Goal: Task Accomplishment & Management: Use online tool/utility

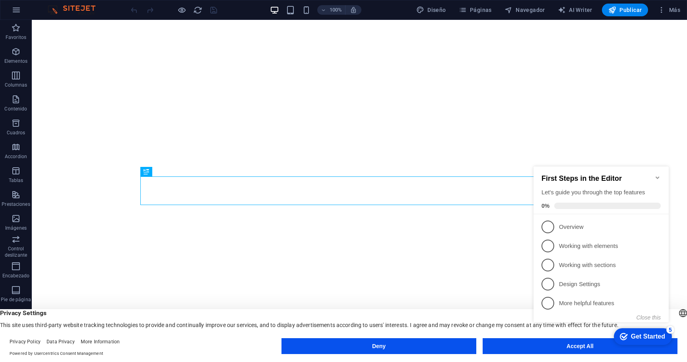
click at [534, 348] on appcues-checklist "Contextual help checklist present on screen" at bounding box center [602, 252] width 145 height 195
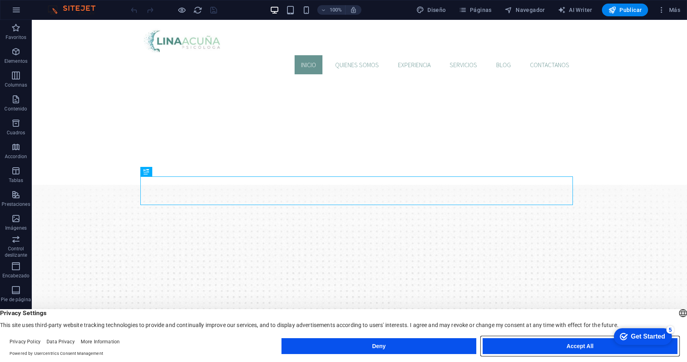
click at [521, 343] on button "Accept All" at bounding box center [580, 346] width 195 height 16
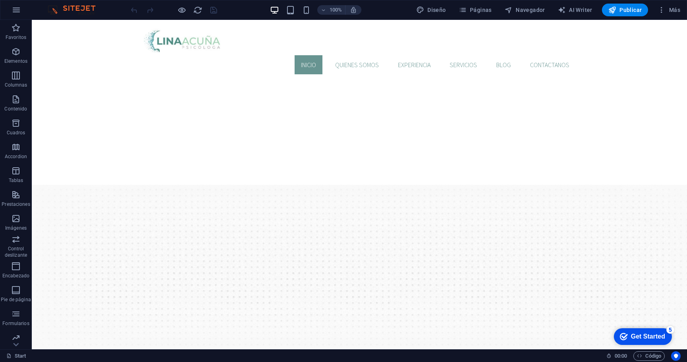
click at [648, 335] on div "Get Started" at bounding box center [648, 336] width 34 height 7
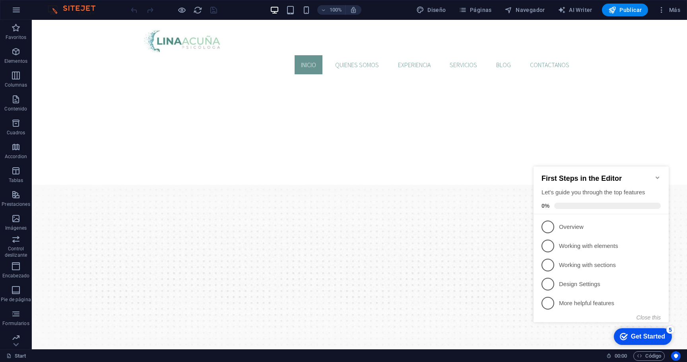
click at [657, 175] on icon "Minimize checklist" at bounding box center [657, 178] width 6 height 6
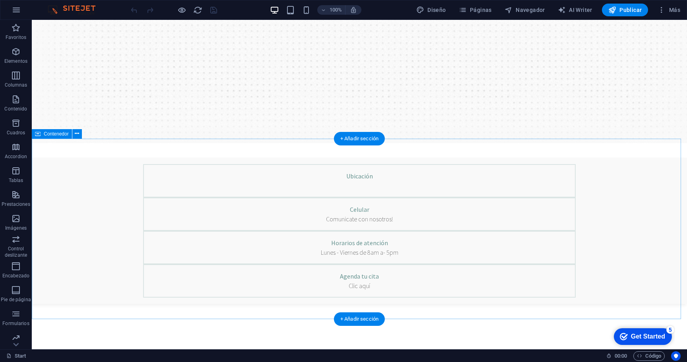
scroll to position [246, 0]
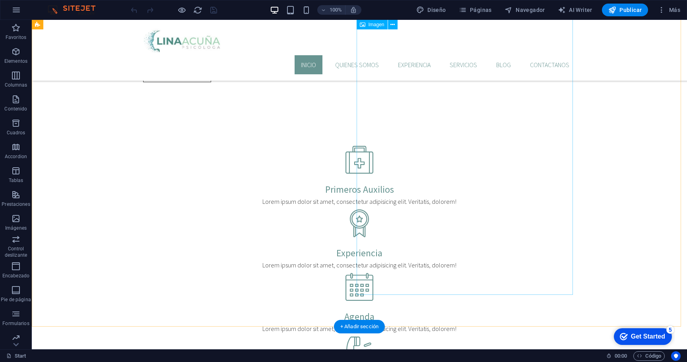
scroll to position [524, 0]
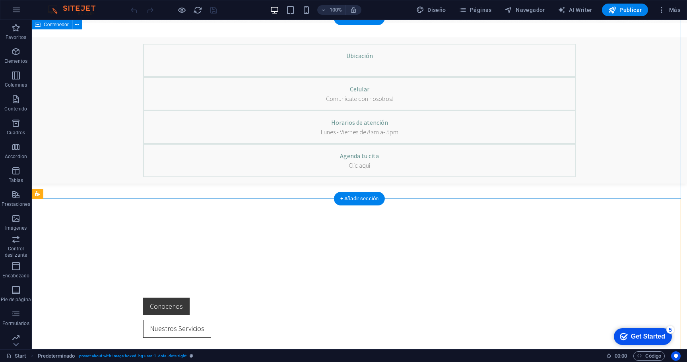
scroll to position [137, 0]
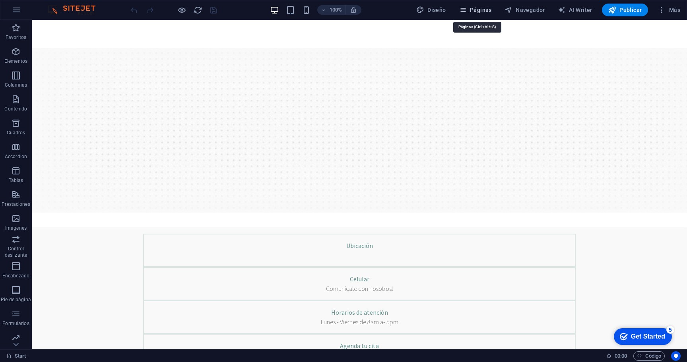
click at [470, 8] on span "Páginas" at bounding box center [475, 10] width 33 height 8
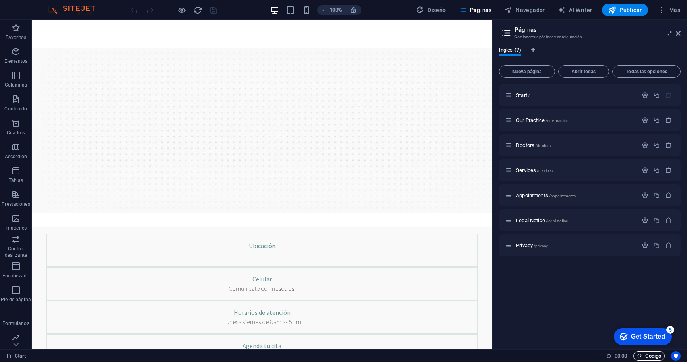
click at [648, 360] on span "Código" at bounding box center [649, 356] width 24 height 10
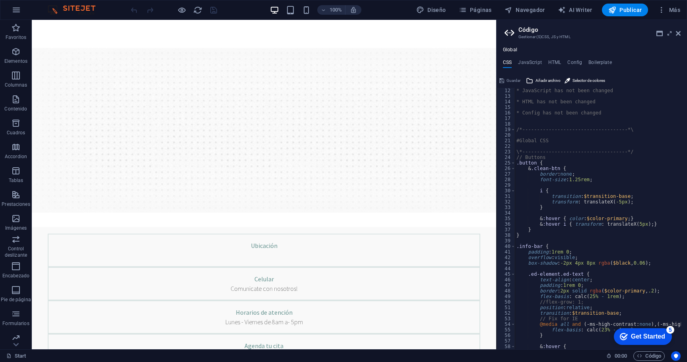
scroll to position [3, 0]
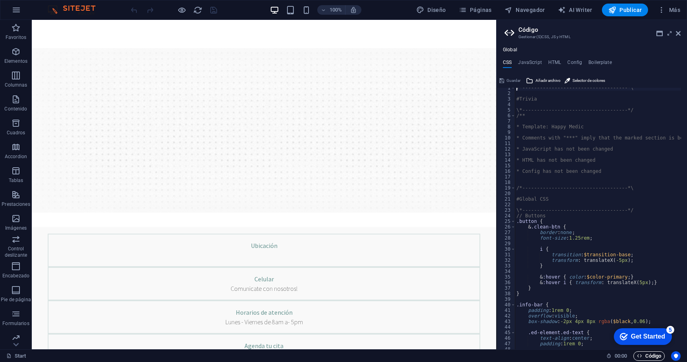
click at [638, 355] on icon "button" at bounding box center [639, 355] width 5 height 5
click at [528, 60] on h4 "JavaScript" at bounding box center [529, 64] width 23 height 9
type textarea "/* JS for preset "Menu V2" */"
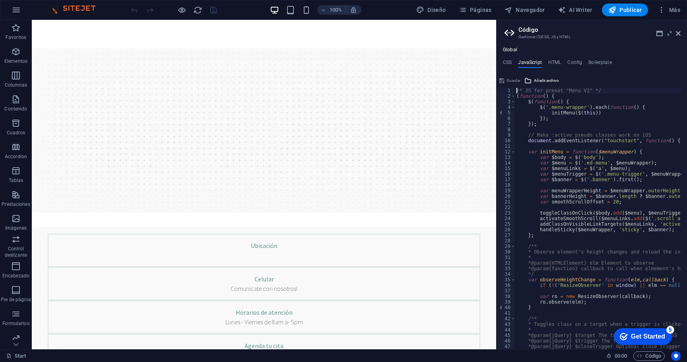
click at [547, 66] on ul "CSS JavaScript HTML Config Boilerplate" at bounding box center [592, 64] width 190 height 9
click at [553, 64] on h4 "HTML" at bounding box center [554, 64] width 13 height 9
type textarea "<a href="#main-content" class="wv-link-content button">Skip to main content</a>"
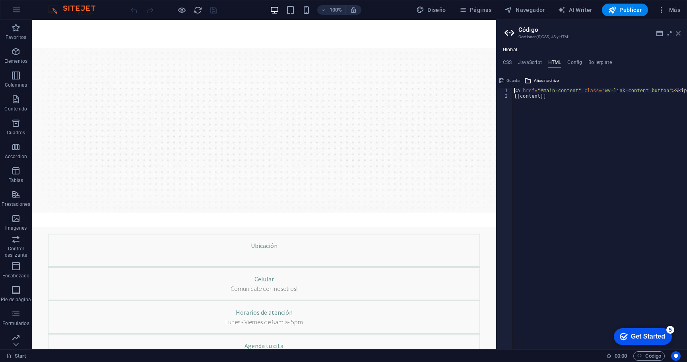
click at [680, 34] on icon at bounding box center [678, 33] width 5 height 6
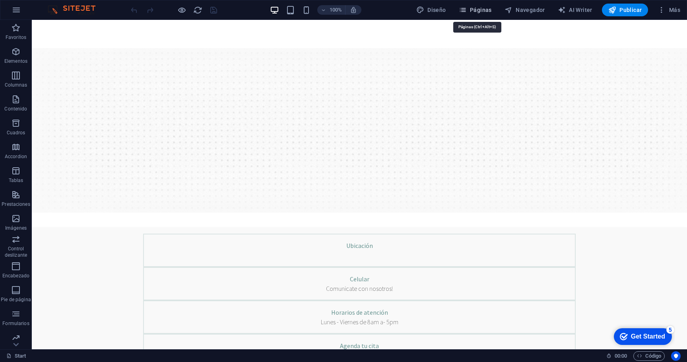
click at [482, 10] on span "Páginas" at bounding box center [475, 10] width 33 height 8
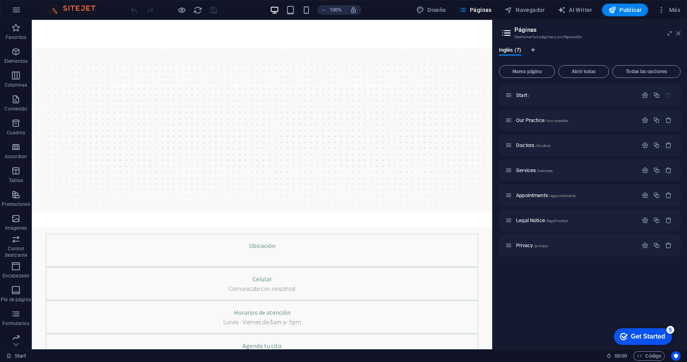
click at [678, 35] on icon at bounding box center [678, 33] width 5 height 6
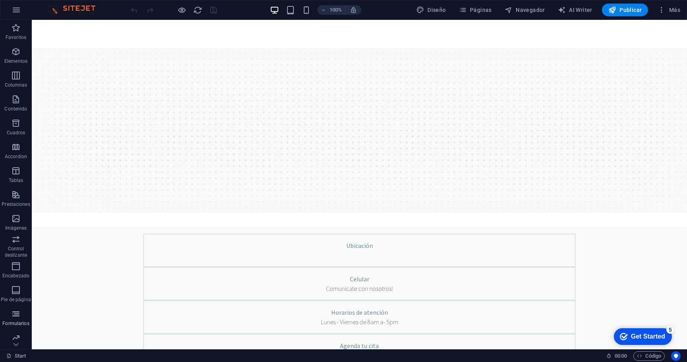
click at [14, 319] on span "Formularios" at bounding box center [16, 318] width 32 height 19
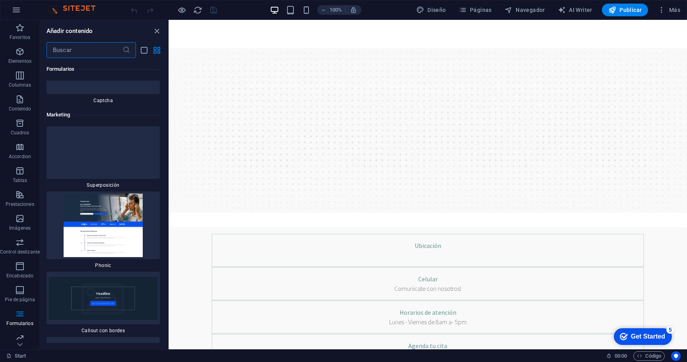
scroll to position [11947, 0]
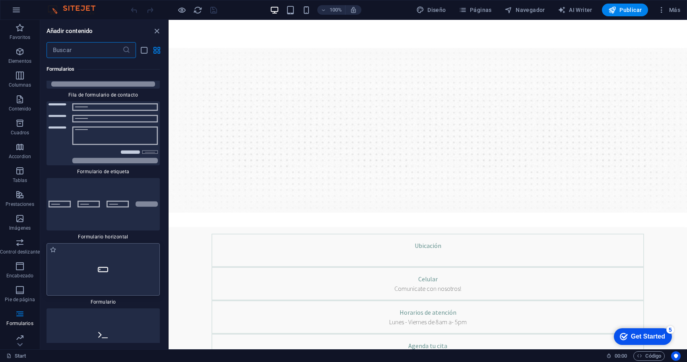
click at [144, 243] on div at bounding box center [103, 269] width 113 height 52
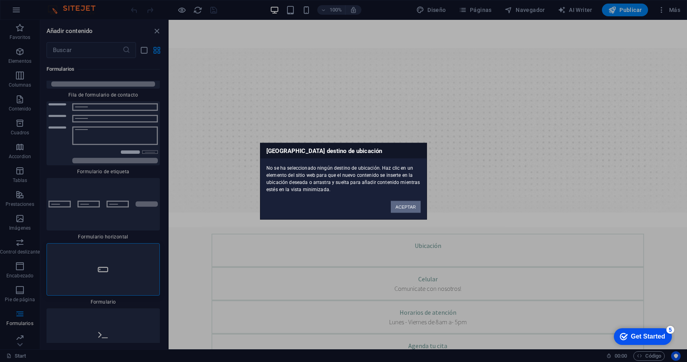
click at [409, 206] on button "ACEPTAR" at bounding box center [406, 207] width 30 height 12
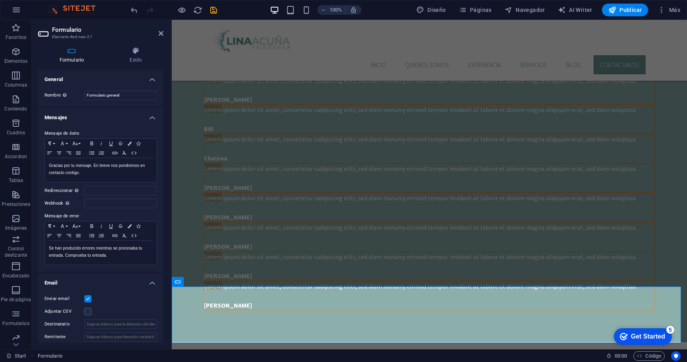
scroll to position [1958, 0]
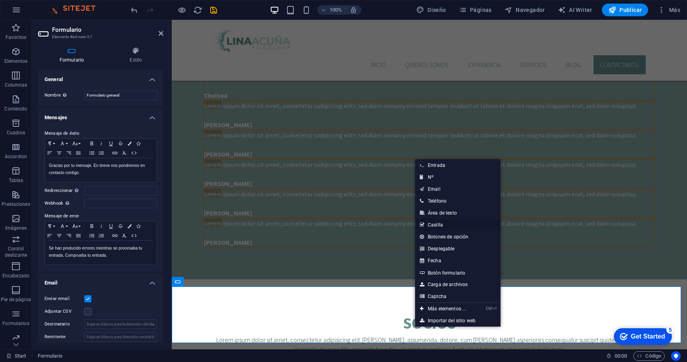
click at [446, 230] on link "Casilla" at bounding box center [457, 225] width 85 height 12
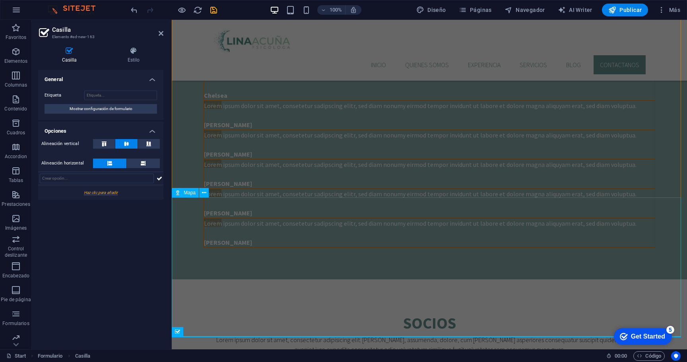
scroll to position [1908, 0]
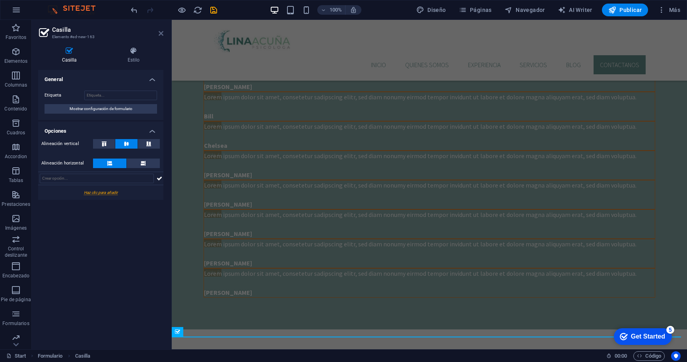
click at [163, 34] on icon at bounding box center [161, 33] width 5 height 6
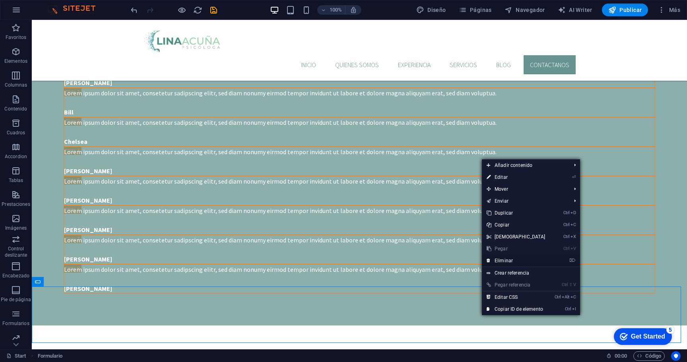
click at [507, 260] on link "⌦ Eliminar" at bounding box center [516, 261] width 68 height 12
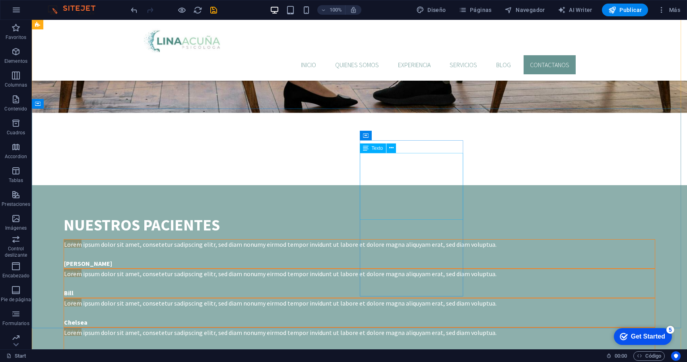
scroll to position [1803, 0]
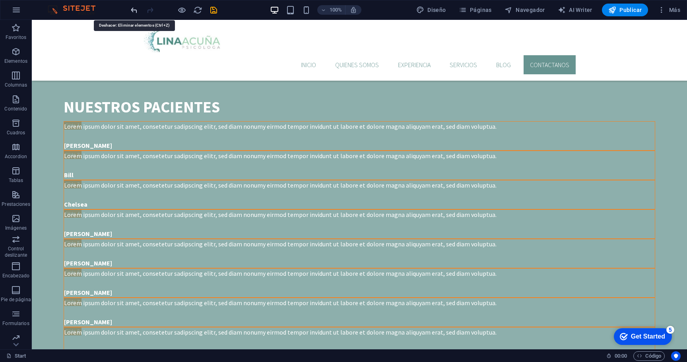
click at [133, 6] on icon "undo" at bounding box center [134, 10] width 9 height 9
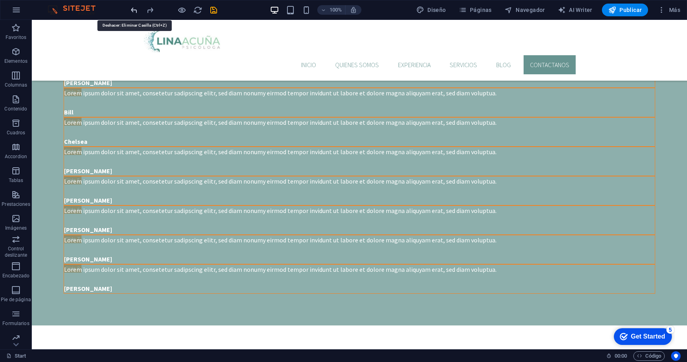
click at [132, 8] on icon "undo" at bounding box center [134, 10] width 9 height 9
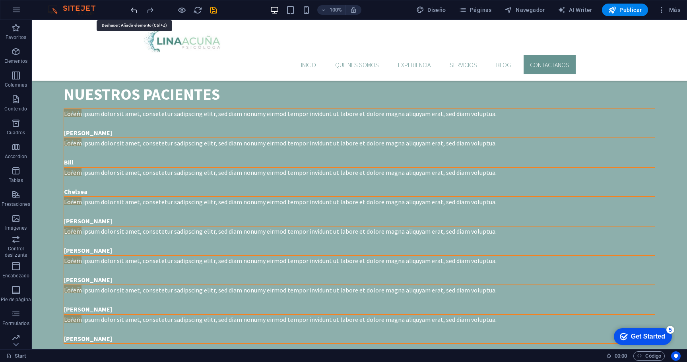
click at [132, 8] on icon "undo" at bounding box center [134, 10] width 9 height 9
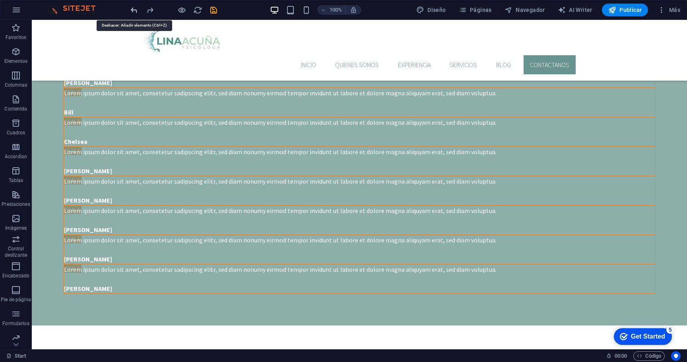
click at [132, 8] on icon "undo" at bounding box center [134, 10] width 9 height 9
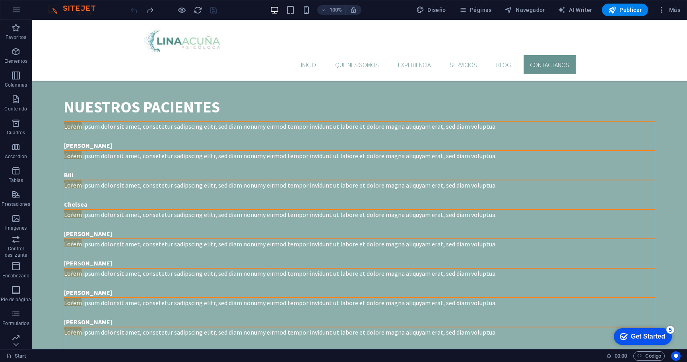
click at [135, 9] on div at bounding box center [173, 10] width 89 height 13
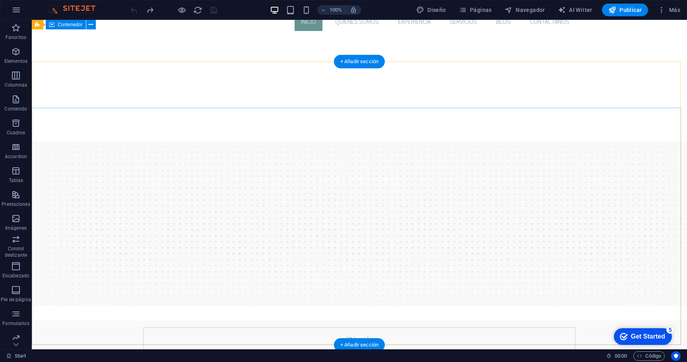
scroll to position [0, 0]
